Goal: Communication & Community: Answer question/provide support

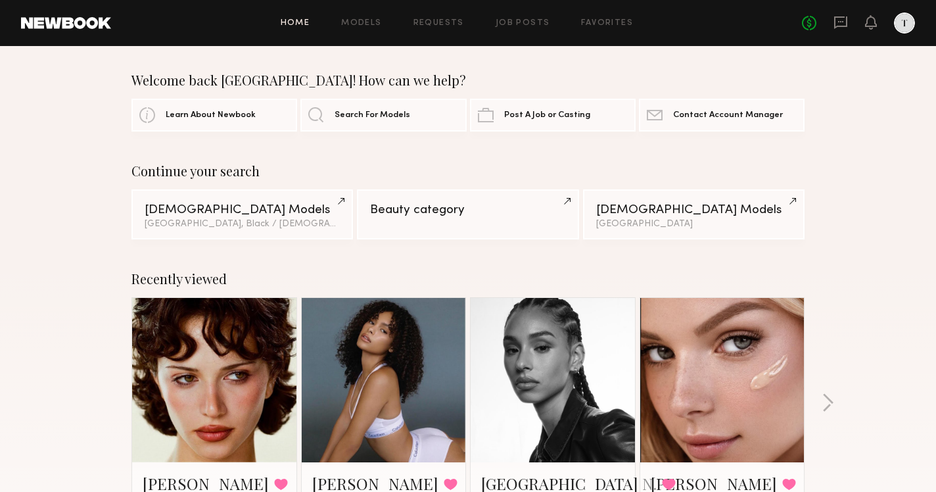
click at [839, 28] on icon at bounding box center [841, 22] width 14 height 14
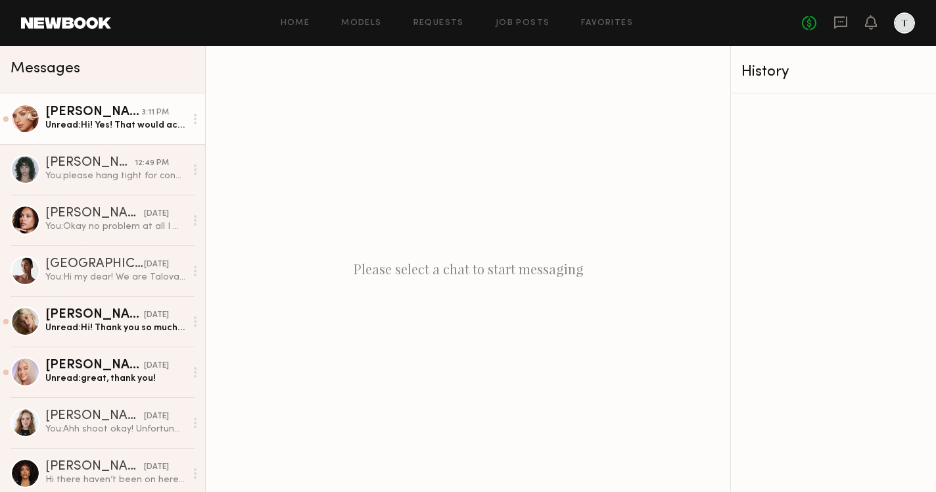
click at [93, 101] on link "[PERSON_NAME] 3:11 PM Unread: Hi! Yes! That would actually be better for me" at bounding box center [102, 118] width 205 height 51
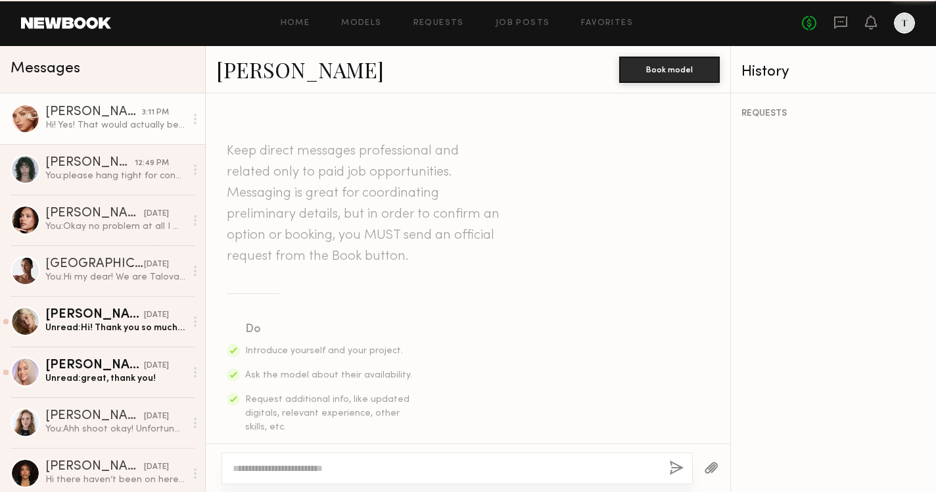
scroll to position [1070, 0]
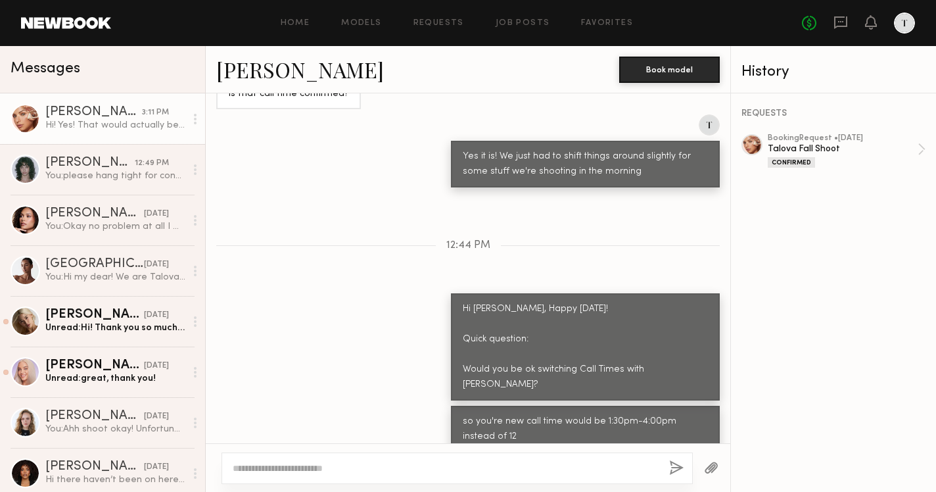
click at [347, 460] on div at bounding box center [457, 468] width 471 height 32
click at [329, 479] on div at bounding box center [457, 468] width 471 height 32
click at [325, 462] on textarea at bounding box center [446, 468] width 426 height 13
type textarea "**********"
click at [677, 469] on button "button" at bounding box center [676, 468] width 14 height 16
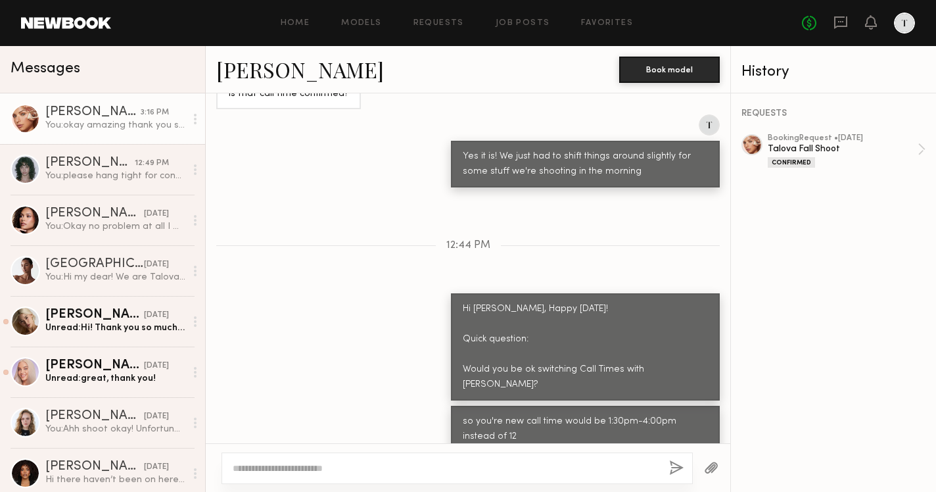
scroll to position [1233, 0]
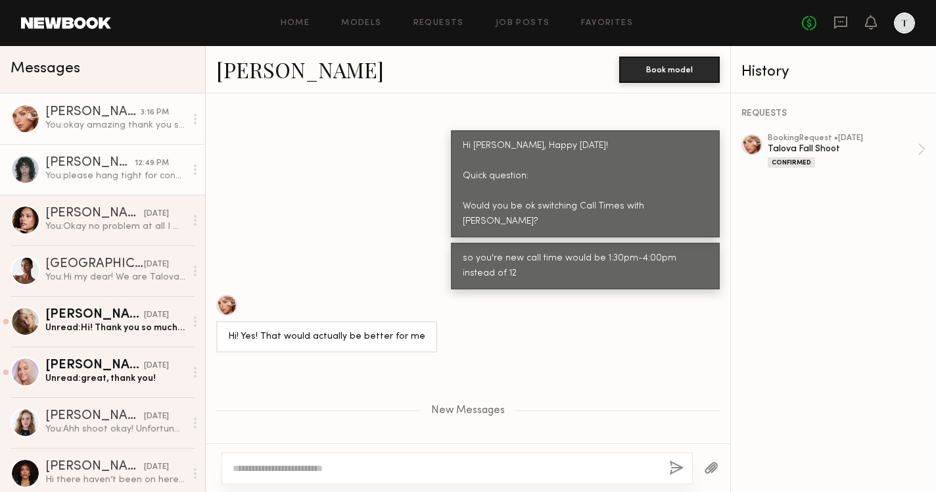
click at [142, 170] on div "You: please hang tight for confirmation" at bounding box center [115, 176] width 140 height 12
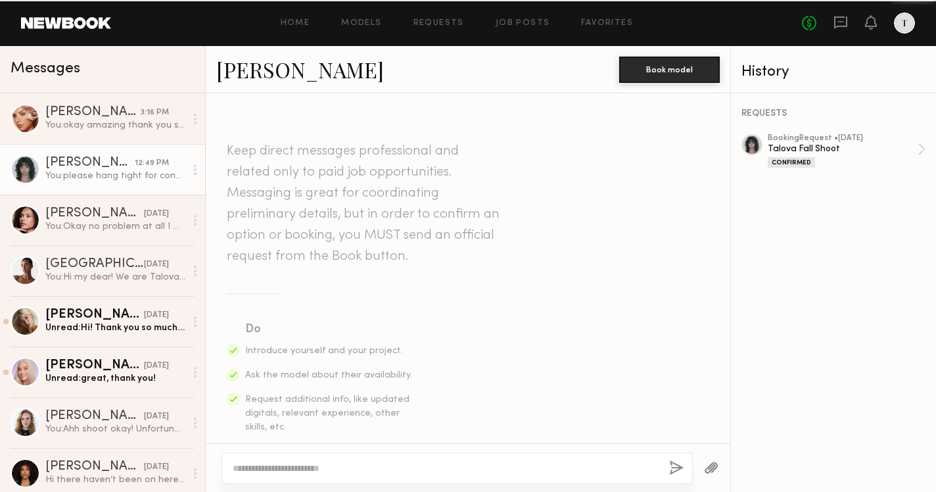
scroll to position [805, 0]
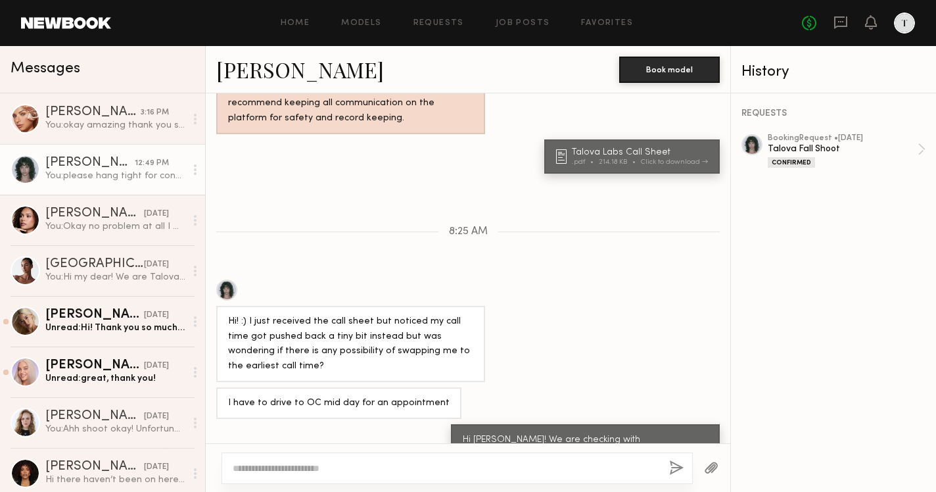
click at [349, 461] on div at bounding box center [457, 468] width 471 height 32
click at [403, 468] on textarea at bounding box center [446, 468] width 426 height 13
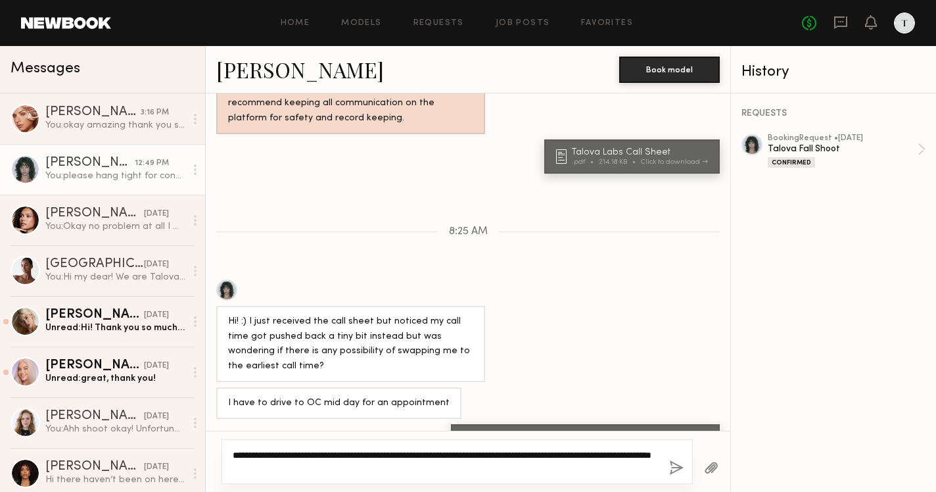
type textarea "**********"
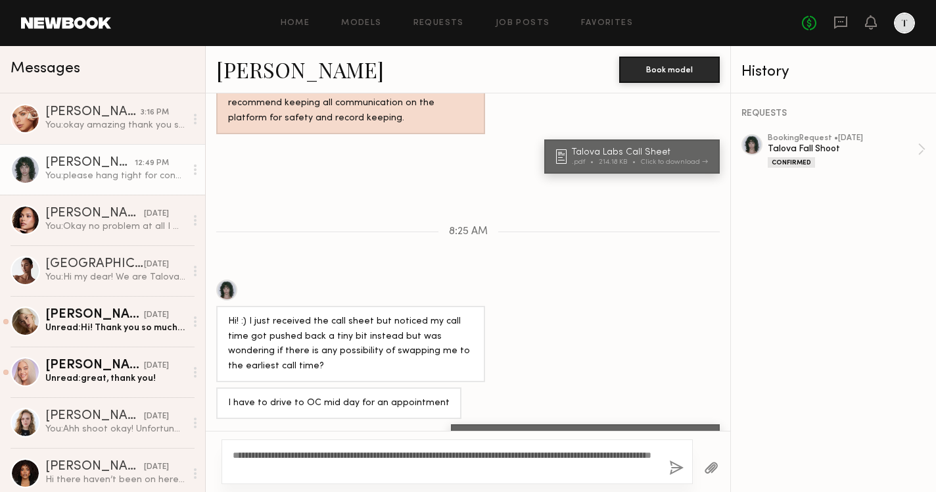
click at [679, 466] on button "button" at bounding box center [676, 468] width 14 height 16
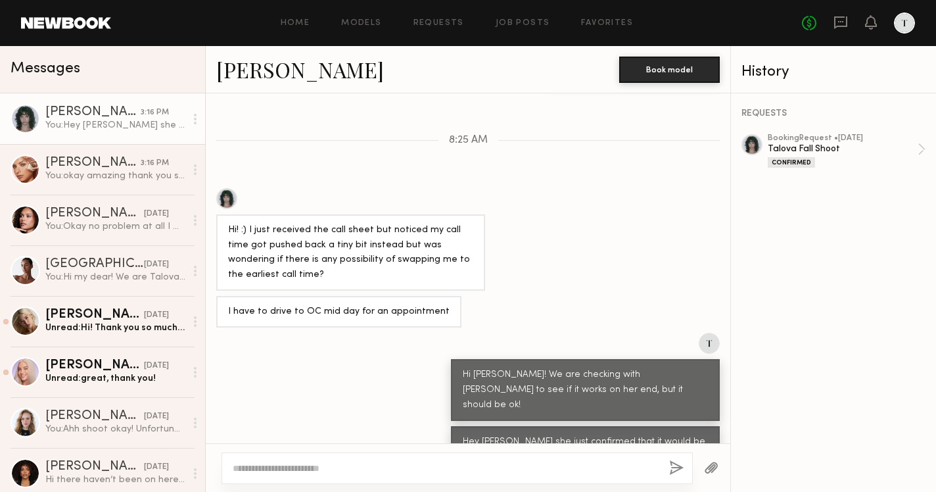
scroll to position [976, 0]
